Goal: Information Seeking & Learning: Check status

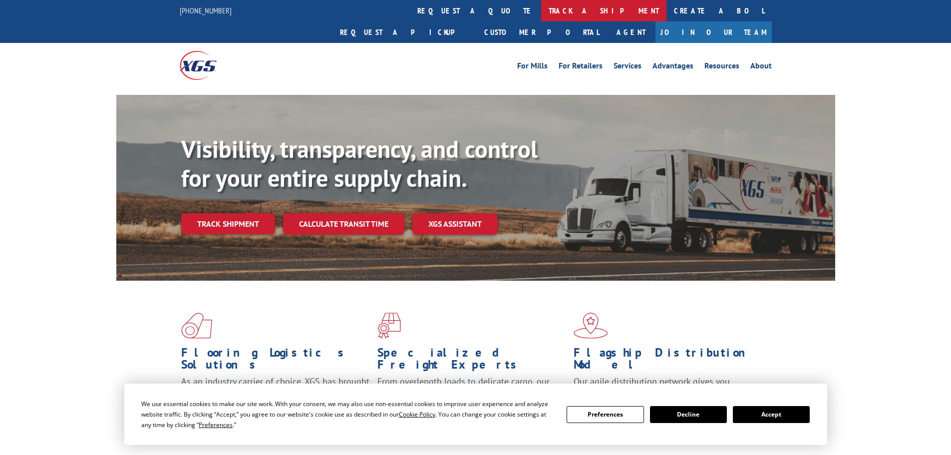
click at [541, 6] on link "track a shipment" at bounding box center [603, 10] width 125 height 21
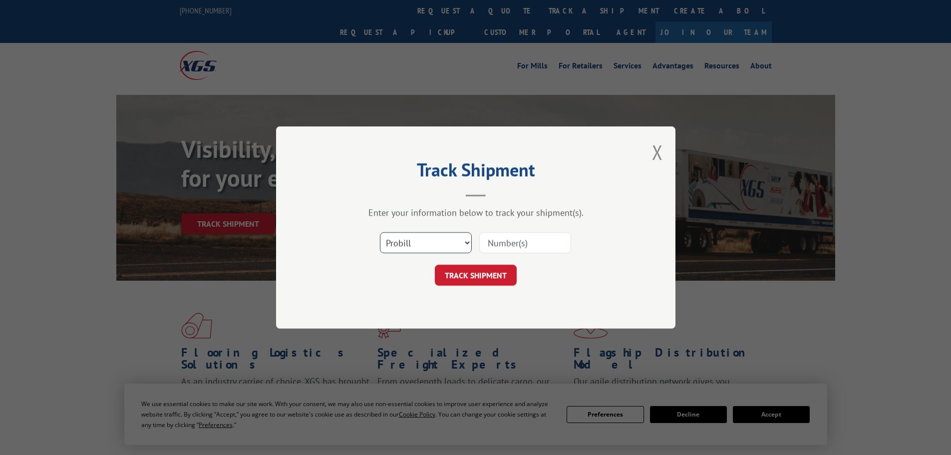
click at [441, 239] on select "Select category... Probill BOL PO" at bounding box center [426, 242] width 92 height 21
select select "po"
click at [380, 232] on select "Select category... Probill BOL PO" at bounding box center [426, 242] width 92 height 21
click at [541, 235] on input at bounding box center [525, 242] width 92 height 21
paste input "296921939"
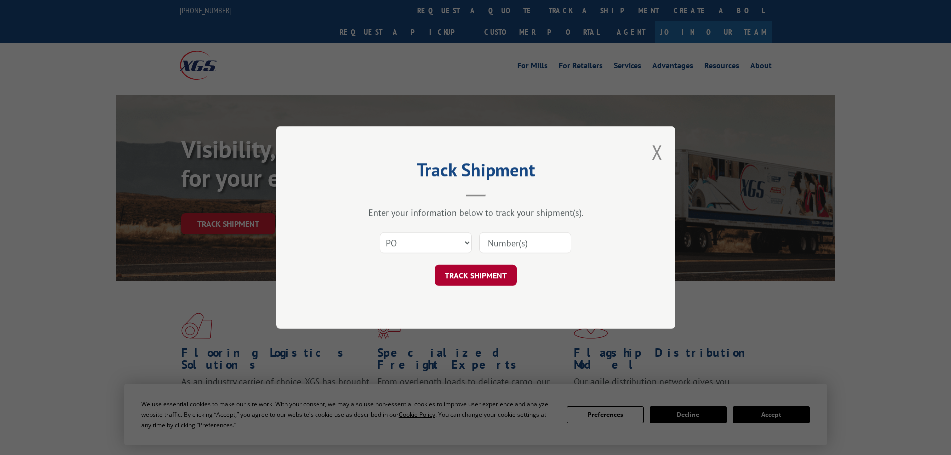
type input "296921939"
click at [511, 279] on button "TRACK SHIPMENT" at bounding box center [476, 274] width 82 height 21
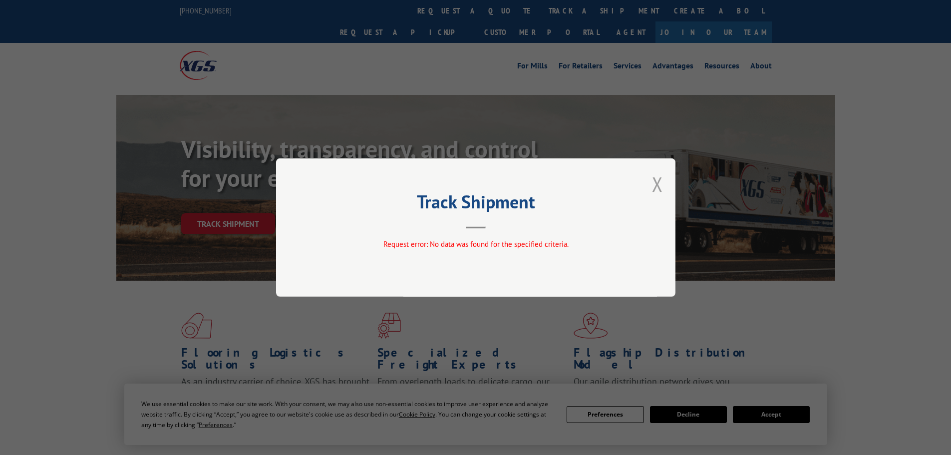
click at [662, 184] on button "Close modal" at bounding box center [657, 184] width 11 height 26
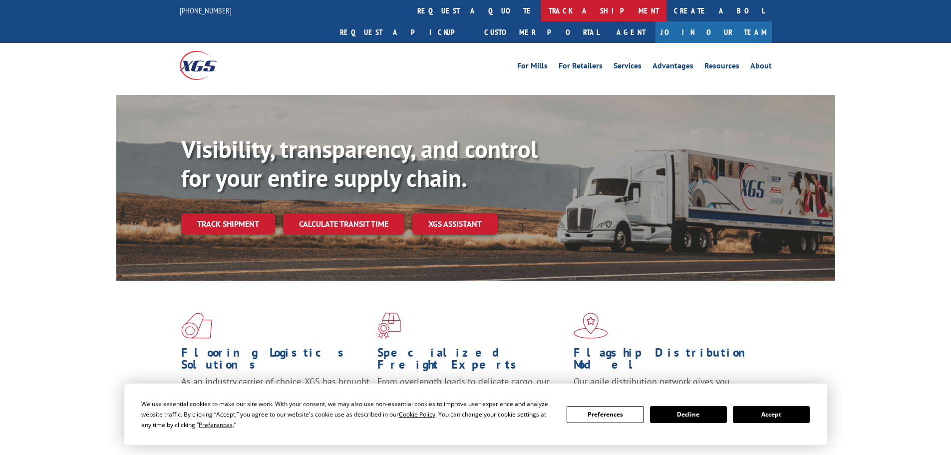
click at [541, 13] on link "track a shipment" at bounding box center [603, 10] width 125 height 21
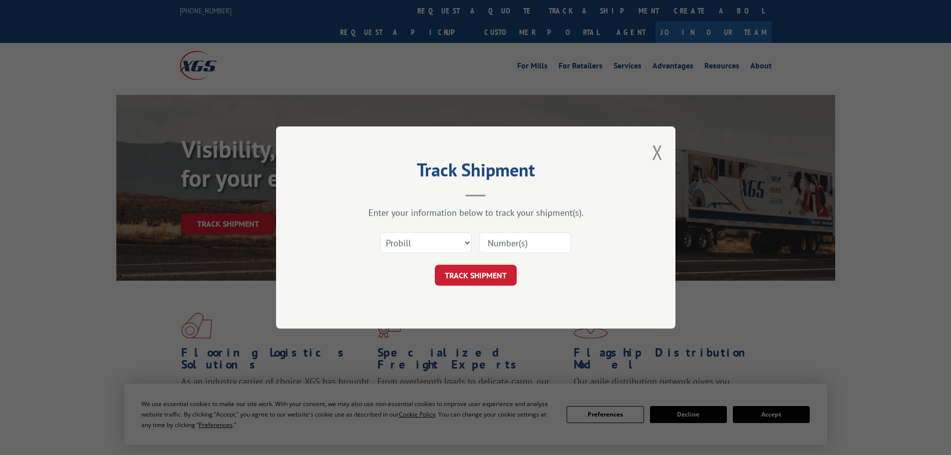
click at [425, 253] on div "Select category... Probill BOL PO" at bounding box center [425, 242] width 91 height 23
click at [427, 240] on select "Select category... Probill BOL PO" at bounding box center [426, 242] width 92 height 21
select select "po"
click at [380, 232] on select "Select category... Probill BOL PO" at bounding box center [426, 242] width 92 height 21
click at [499, 240] on input at bounding box center [525, 242] width 92 height 21
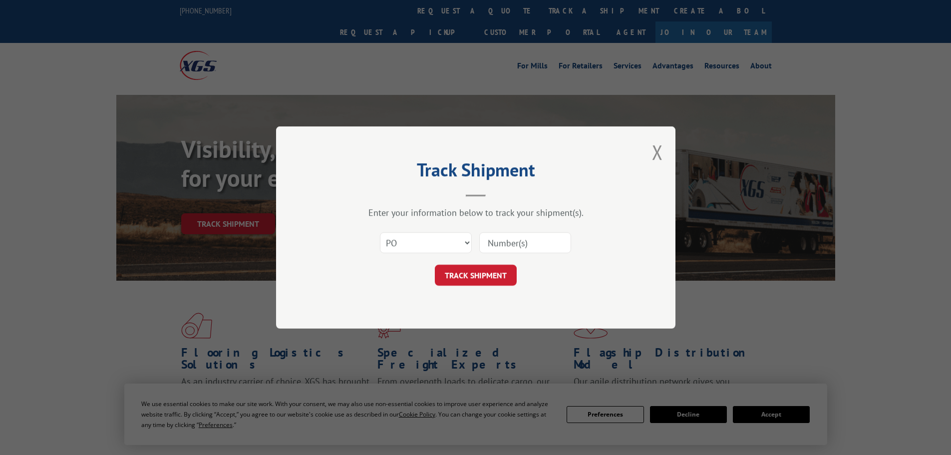
paste input "296921939"
click at [490, 244] on input "296921939" at bounding box center [525, 242] width 92 height 21
type input "296921939"
click at [498, 266] on button "TRACK SHIPMENT" at bounding box center [476, 274] width 82 height 21
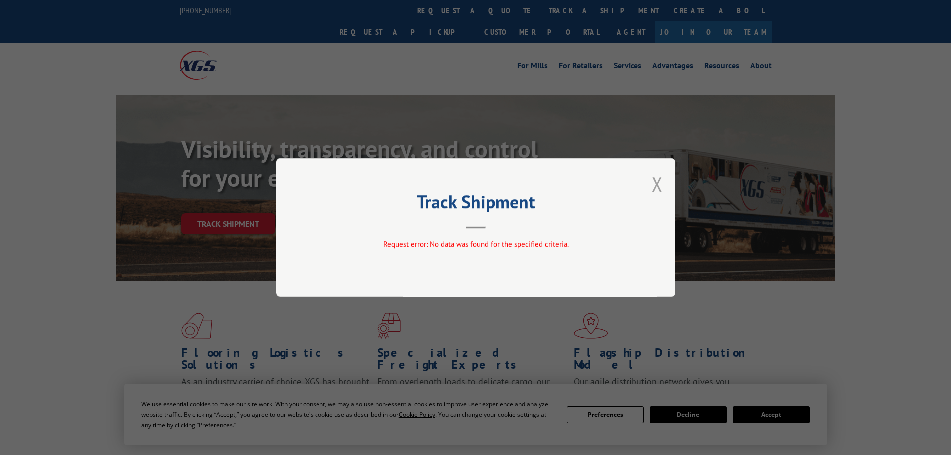
click at [660, 184] on button "Close modal" at bounding box center [657, 184] width 11 height 26
